Goal: Feedback & Contribution: Leave review/rating

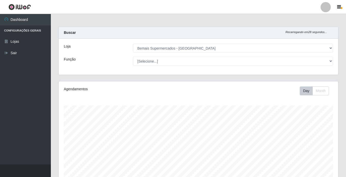
select select "250"
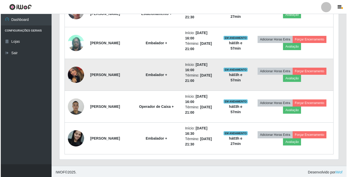
scroll to position [229, 0]
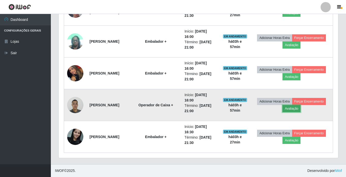
click at [294, 107] on button "Avaliação" at bounding box center [291, 108] width 18 height 7
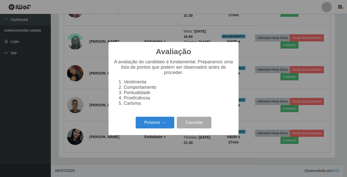
scroll to position [105, 277]
click at [154, 124] on button "Próximo →" at bounding box center [155, 123] width 39 height 12
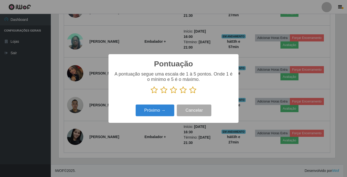
scroll to position [253933, 253762]
click at [163, 91] on icon at bounding box center [163, 90] width 7 height 8
click at [160, 94] on input "radio" at bounding box center [160, 94] width 0 height 0
click at [159, 108] on button "Próximo →" at bounding box center [155, 110] width 39 height 12
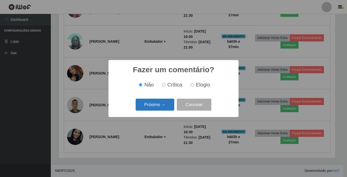
click at [152, 103] on button "Próximo →" at bounding box center [155, 105] width 39 height 12
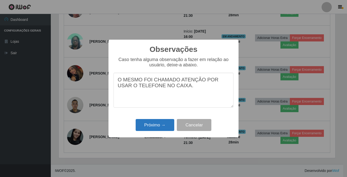
type textarea "O MESMO FOI CHAMADO ATENÇÃO POR USAR O TELEFONE NO CAIXA."
click at [155, 125] on button "Próximo →" at bounding box center [155, 125] width 39 height 12
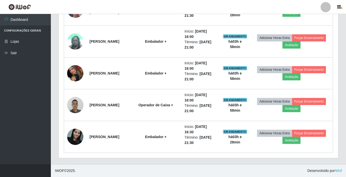
scroll to position [105, 279]
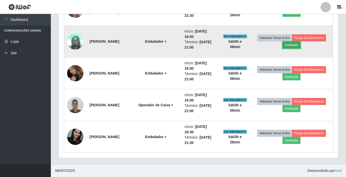
click at [290, 45] on button "Avaliação" at bounding box center [291, 44] width 18 height 7
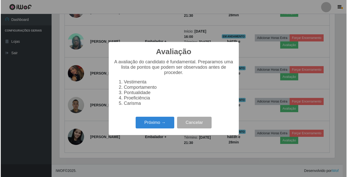
scroll to position [105, 277]
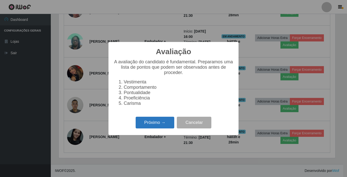
click at [163, 126] on button "Próximo →" at bounding box center [155, 123] width 39 height 12
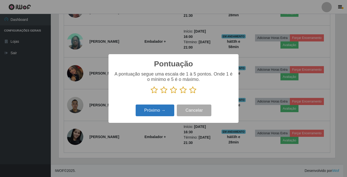
scroll to position [253933, 253762]
click at [193, 90] on icon at bounding box center [192, 90] width 7 height 8
click at [189, 94] on input "radio" at bounding box center [189, 94] width 0 height 0
click at [162, 112] on button "Próximo →" at bounding box center [155, 110] width 39 height 12
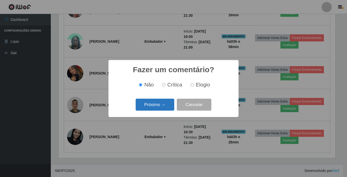
click at [161, 106] on button "Próximo →" at bounding box center [155, 105] width 39 height 12
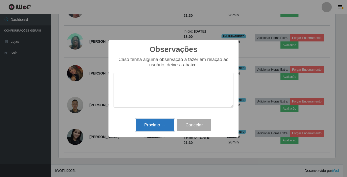
click at [161, 123] on button "Próximo →" at bounding box center [155, 125] width 39 height 12
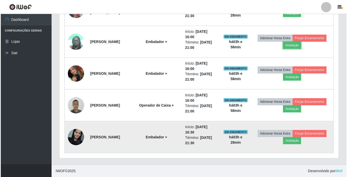
scroll to position [229, 0]
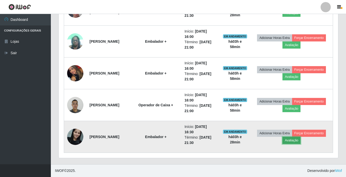
click at [290, 140] on button "Avaliação" at bounding box center [291, 140] width 18 height 7
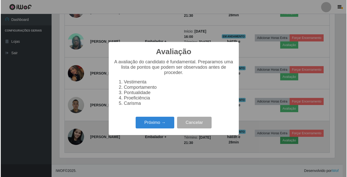
scroll to position [105, 277]
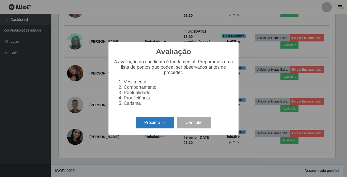
click at [146, 128] on button "Próximo →" at bounding box center [155, 123] width 39 height 12
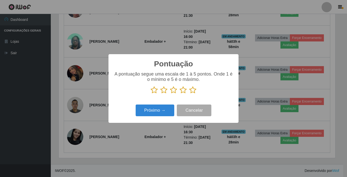
click at [193, 91] on icon at bounding box center [192, 90] width 7 height 8
click at [189, 94] on input "radio" at bounding box center [189, 94] width 0 height 0
click at [151, 108] on button "Próximo →" at bounding box center [155, 110] width 39 height 12
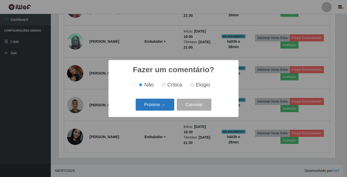
click at [153, 105] on button "Próximo →" at bounding box center [155, 105] width 39 height 12
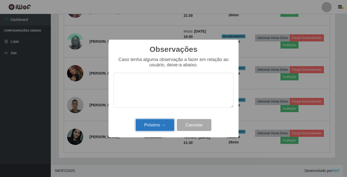
click at [155, 124] on button "Próximo →" at bounding box center [155, 125] width 39 height 12
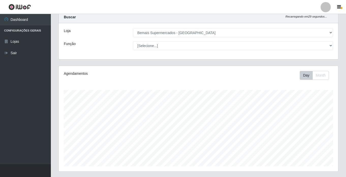
scroll to position [0, 0]
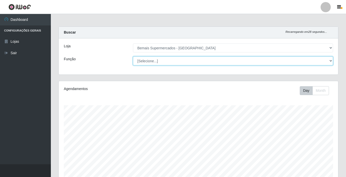
click at [167, 61] on select "[Selecione...] ASG ASG + ASG ++ Auxiliar de Estacionamento Auxiliar de Estacion…" at bounding box center [233, 60] width 200 height 9
click at [133, 56] on select "[Selecione...] ASG ASG + ASG ++ Auxiliar de Estacionamento Auxiliar de Estacion…" at bounding box center [233, 60] width 200 height 9
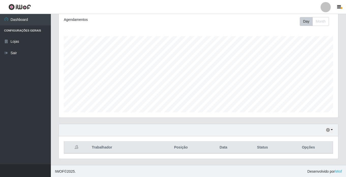
scroll to position [70, 0]
click at [328, 130] on icon "button" at bounding box center [328, 129] width 4 height 4
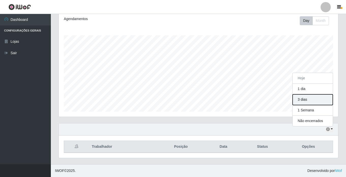
click at [304, 100] on button "3 dias" at bounding box center [312, 99] width 40 height 11
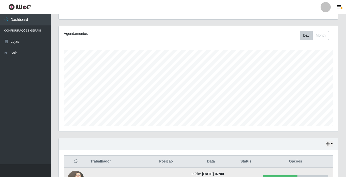
scroll to position [104, 0]
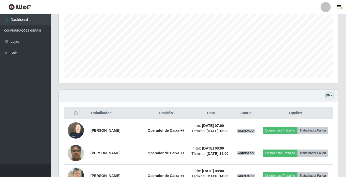
click at [330, 97] on button "button" at bounding box center [329, 96] width 7 height 6
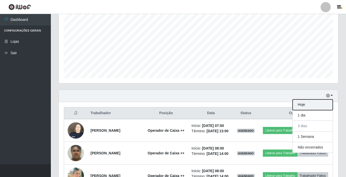
click at [309, 103] on button "Hoje" at bounding box center [312, 104] width 40 height 11
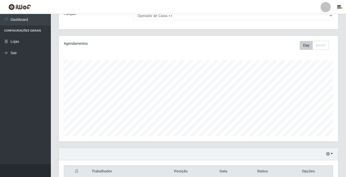
scroll to position [0, 0]
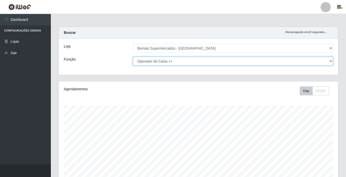
drag, startPoint x: 175, startPoint y: 60, endPoint x: 176, endPoint y: 65, distance: 4.7
click at [175, 60] on select "[Selecione...] ASG ASG + ASG ++ Auxiliar de Estacionamento Auxiliar de Estacion…" at bounding box center [233, 61] width 200 height 9
click at [133, 57] on select "[Selecione...] ASG ASG + ASG ++ Auxiliar de Estacionamento Auxiliar de Estacion…" at bounding box center [233, 61] width 200 height 9
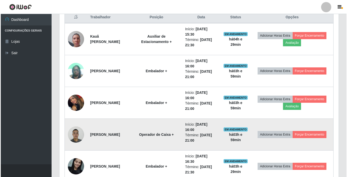
scroll to position [203, 0]
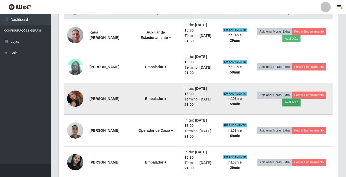
click at [294, 102] on button "Avaliação" at bounding box center [291, 102] width 18 height 7
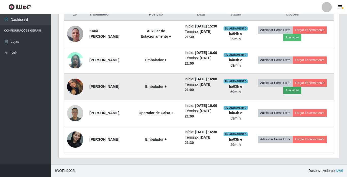
scroll to position [105, 277]
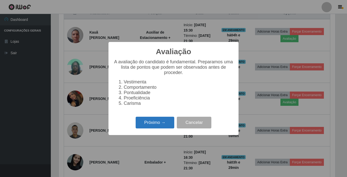
click at [151, 127] on button "Próximo →" at bounding box center [155, 123] width 39 height 12
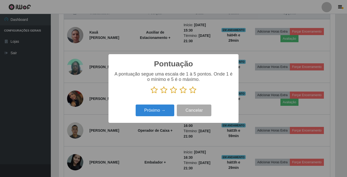
click at [193, 90] on icon at bounding box center [192, 90] width 7 height 8
click at [189, 94] on input "radio" at bounding box center [189, 94] width 0 height 0
click at [153, 112] on button "Próximo →" at bounding box center [155, 110] width 39 height 12
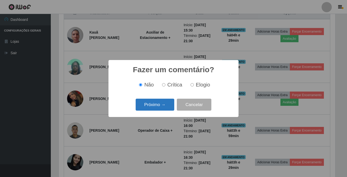
click at [150, 105] on button "Próximo →" at bounding box center [155, 105] width 39 height 12
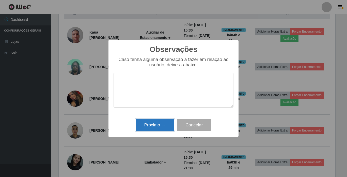
click at [155, 123] on button "Próximo →" at bounding box center [155, 125] width 39 height 12
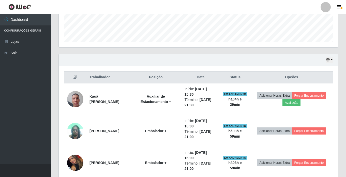
scroll to position [127, 0]
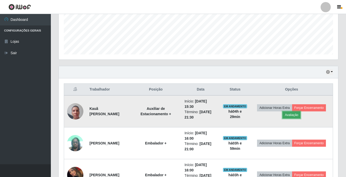
click at [297, 116] on button "Avaliação" at bounding box center [291, 114] width 18 height 7
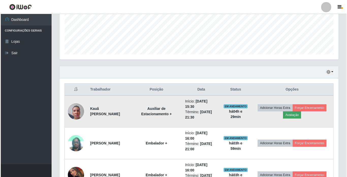
scroll to position [105, 277]
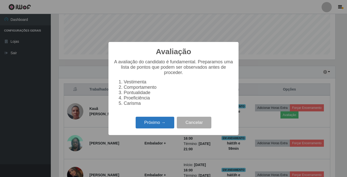
click at [156, 126] on button "Próximo →" at bounding box center [155, 123] width 39 height 12
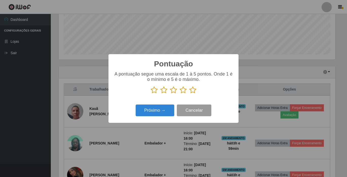
scroll to position [253933, 253762]
drag, startPoint x: 194, startPoint y: 90, endPoint x: 176, endPoint y: 100, distance: 20.0
click at [193, 90] on icon at bounding box center [192, 90] width 7 height 8
click at [189, 94] on input "radio" at bounding box center [189, 94] width 0 height 0
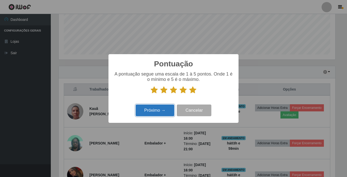
click at [159, 107] on button "Próximo →" at bounding box center [155, 110] width 39 height 12
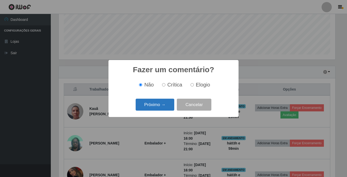
click at [157, 106] on button "Próximo →" at bounding box center [155, 105] width 39 height 12
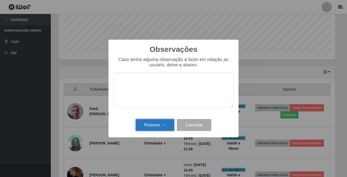
click at [161, 124] on button "Próximo →" at bounding box center [155, 125] width 39 height 12
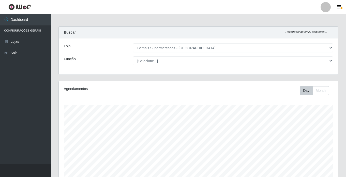
scroll to position [0, 0]
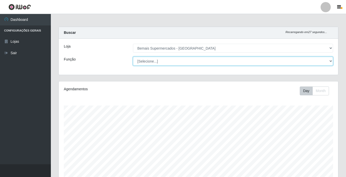
click at [154, 59] on select "[Selecione...] ASG ASG + ASG ++ Auxiliar de Estacionamento Auxiliar de Estacion…" at bounding box center [233, 61] width 200 height 9
click at [133, 57] on select "[Selecione...] ASG ASG + ASG ++ Auxiliar de Estacionamento Auxiliar de Estacion…" at bounding box center [233, 61] width 200 height 9
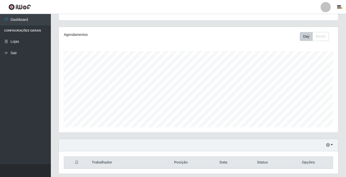
scroll to position [70, 0]
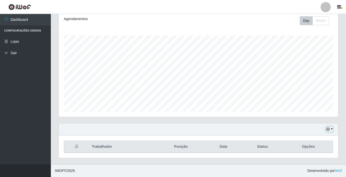
click at [331, 129] on button "button" at bounding box center [329, 129] width 7 height 6
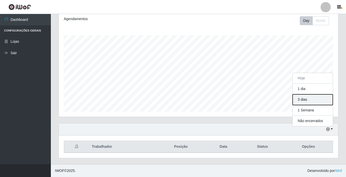
click at [306, 98] on button "3 dias" at bounding box center [312, 99] width 40 height 11
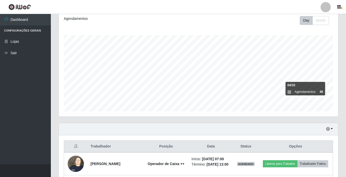
scroll to position [70, 0]
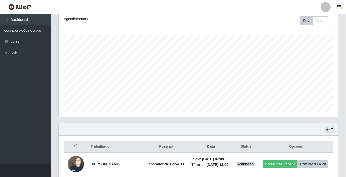
click at [328, 128] on icon "button" at bounding box center [328, 129] width 4 height 4
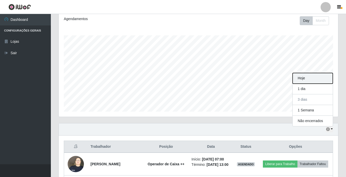
click at [301, 76] on button "Hoje" at bounding box center [312, 78] width 40 height 11
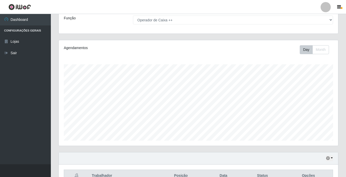
scroll to position [0, 0]
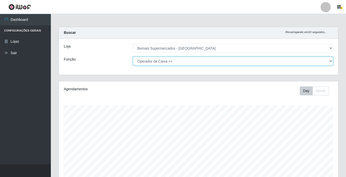
click at [178, 61] on select "[Selecione...] ASG ASG + ASG ++ Auxiliar de Estacionamento Auxiliar de Estacion…" at bounding box center [233, 61] width 200 height 9
select select "[Selecione...]"
click at [133, 57] on select "[Selecione...] ASG ASG + ASG ++ Auxiliar de Estacionamento Auxiliar de Estacion…" at bounding box center [233, 61] width 200 height 9
